Goal: Go to known website: Access a specific website the user already knows

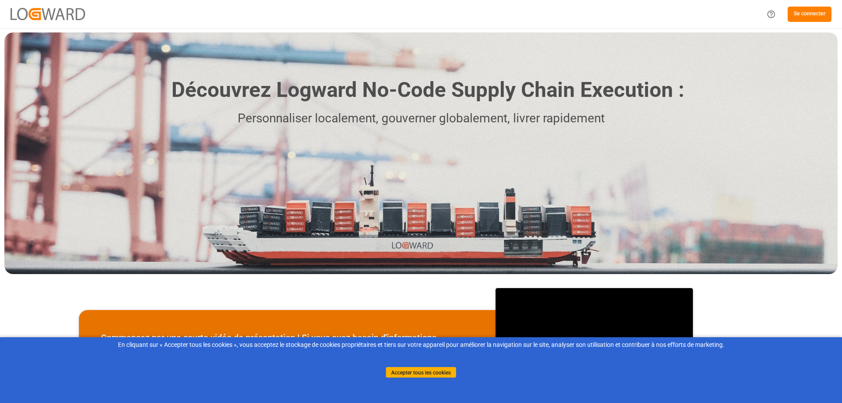
click at [822, 15] on font "Se connecter" at bounding box center [809, 14] width 32 height 6
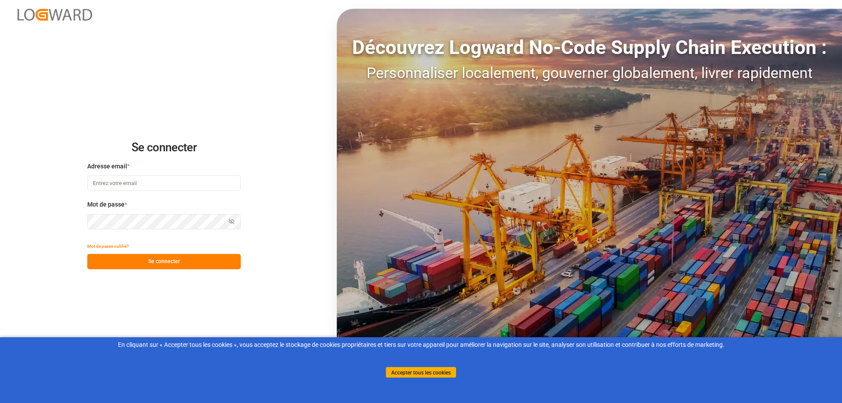
type input "[EMAIL_ADDRESS][PERSON_NAME][DOMAIN_NAME]"
click at [138, 263] on button "Se connecter" at bounding box center [163, 261] width 153 height 15
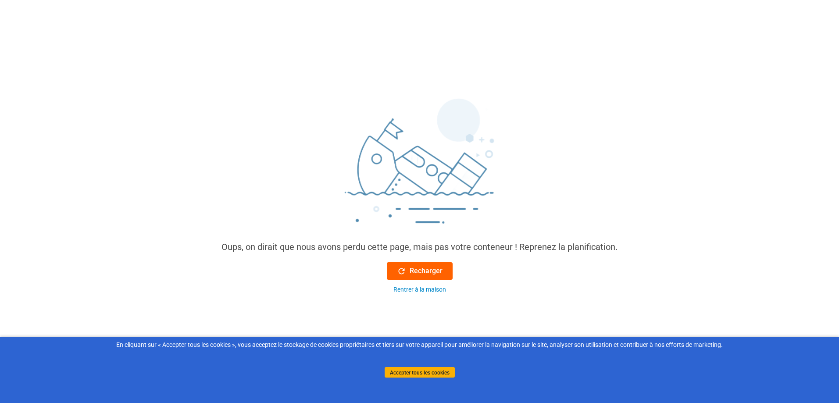
click at [407, 268] on div "Recharger" at bounding box center [420, 271] width 46 height 11
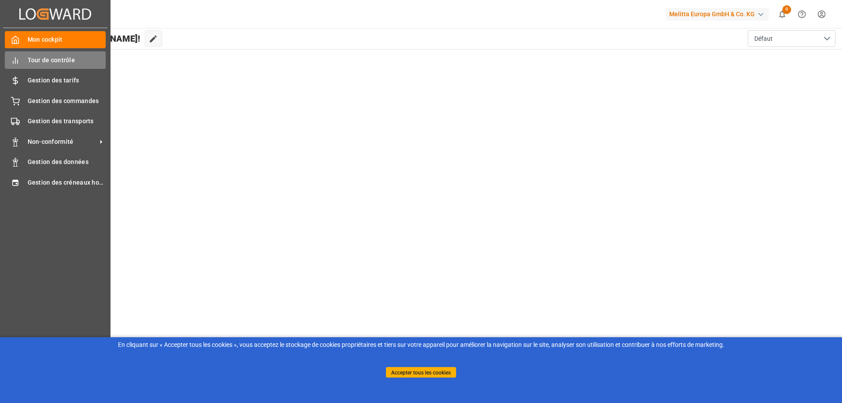
click at [22, 62] on div "Tour de contrôle Tour de contrôle" at bounding box center [55, 59] width 101 height 17
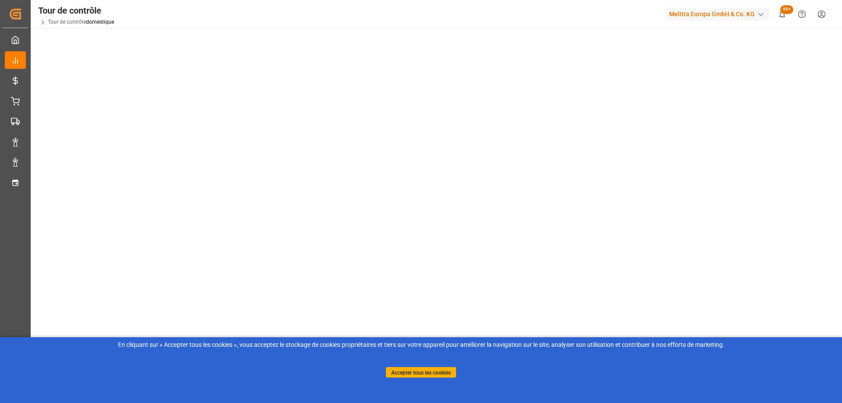
scroll to position [127, 0]
